Goal: Check status

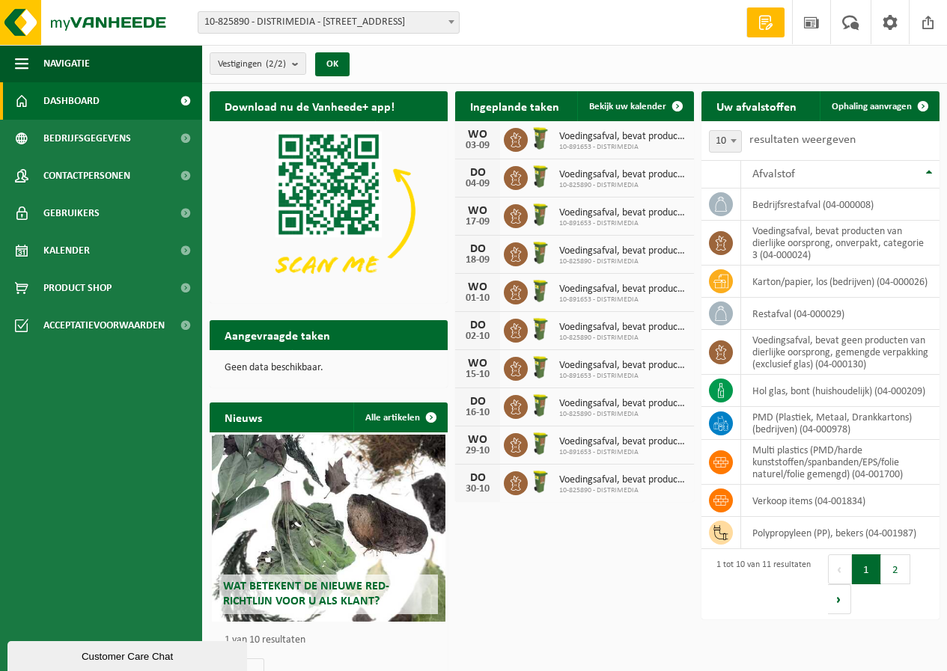
scroll to position [24, 0]
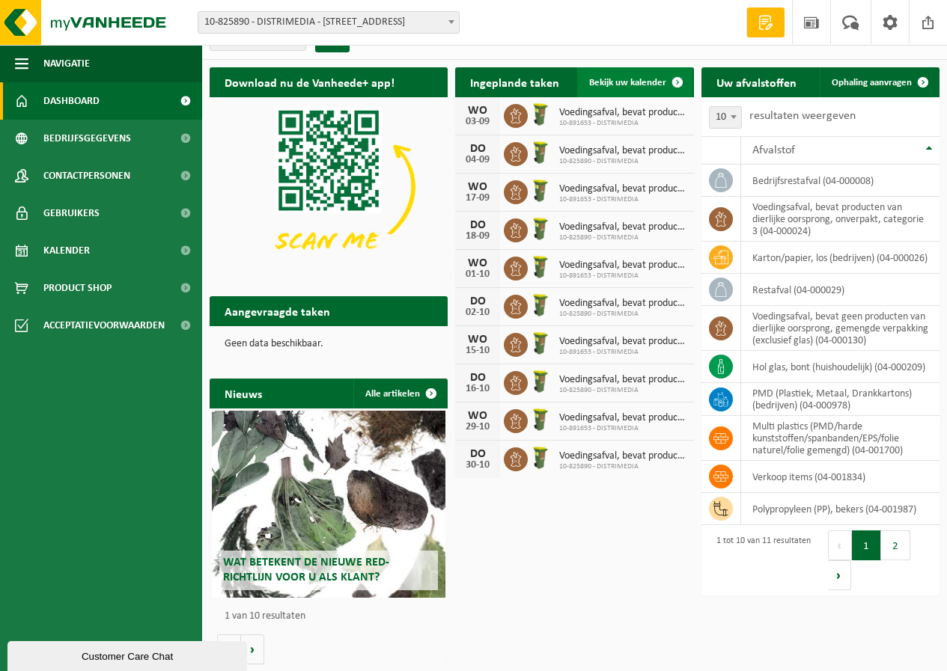
click at [653, 89] on link "Bekijk uw kalender" at bounding box center [634, 82] width 115 height 30
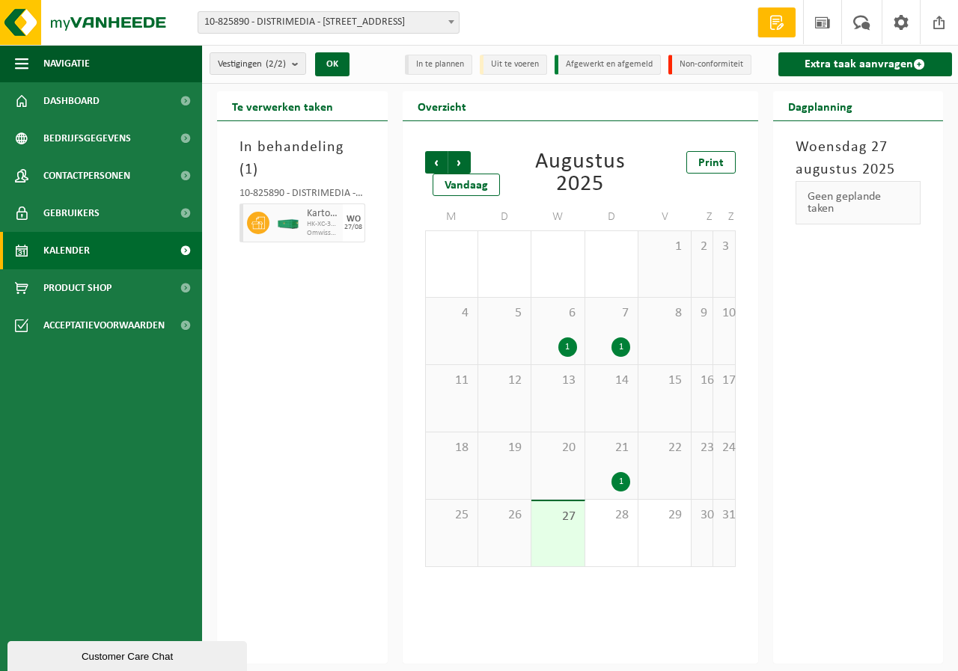
click at [341, 204] on div "Karton/papier, los (bedrijven) HK-XC-30-G karton/papier, los (bedrijven) Omwiss…" at bounding box center [323, 223] width 40 height 39
click at [564, 524] on span "27" at bounding box center [557, 517] width 37 height 16
